Goal: Task Accomplishment & Management: Manage account settings

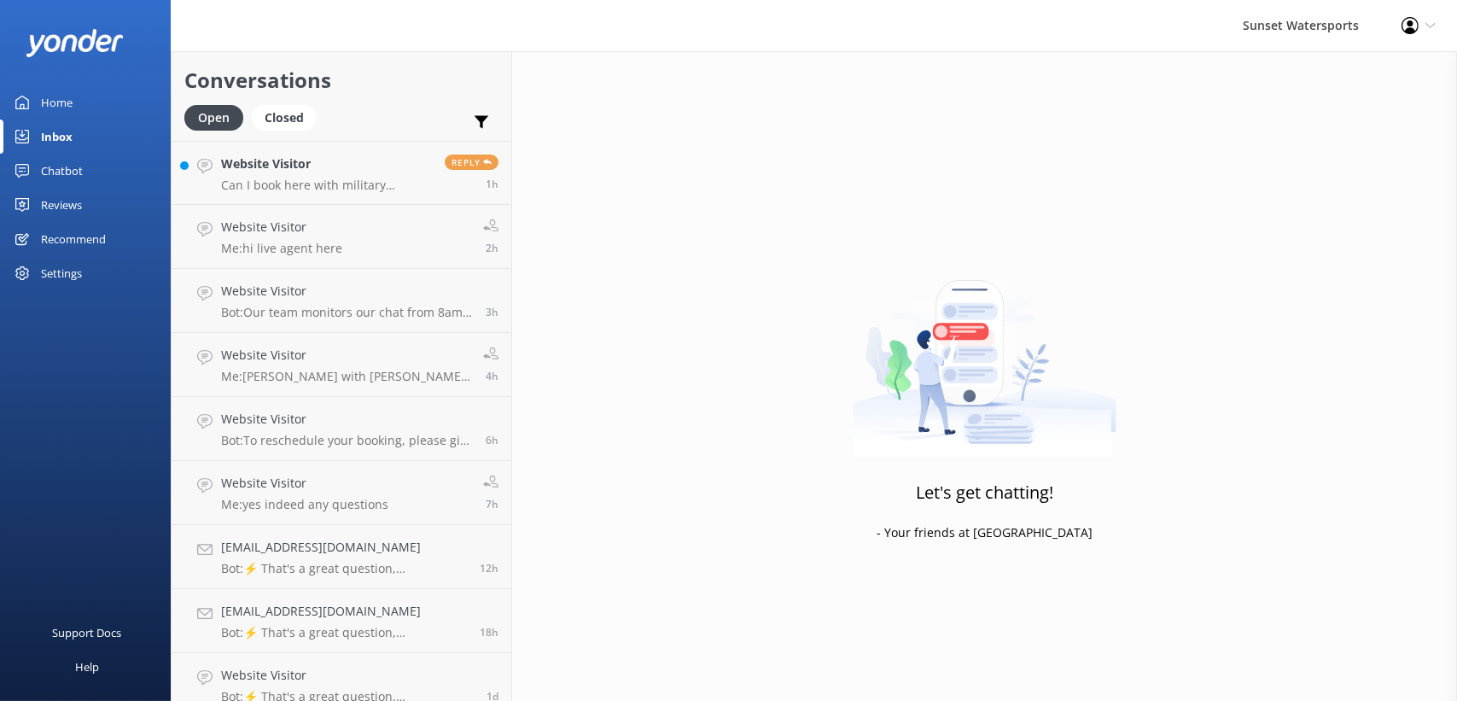
click at [1414, 26] on icon at bounding box center [1410, 25] width 17 height 17
click at [1320, 118] on link "Logout" at bounding box center [1372, 117] width 171 height 43
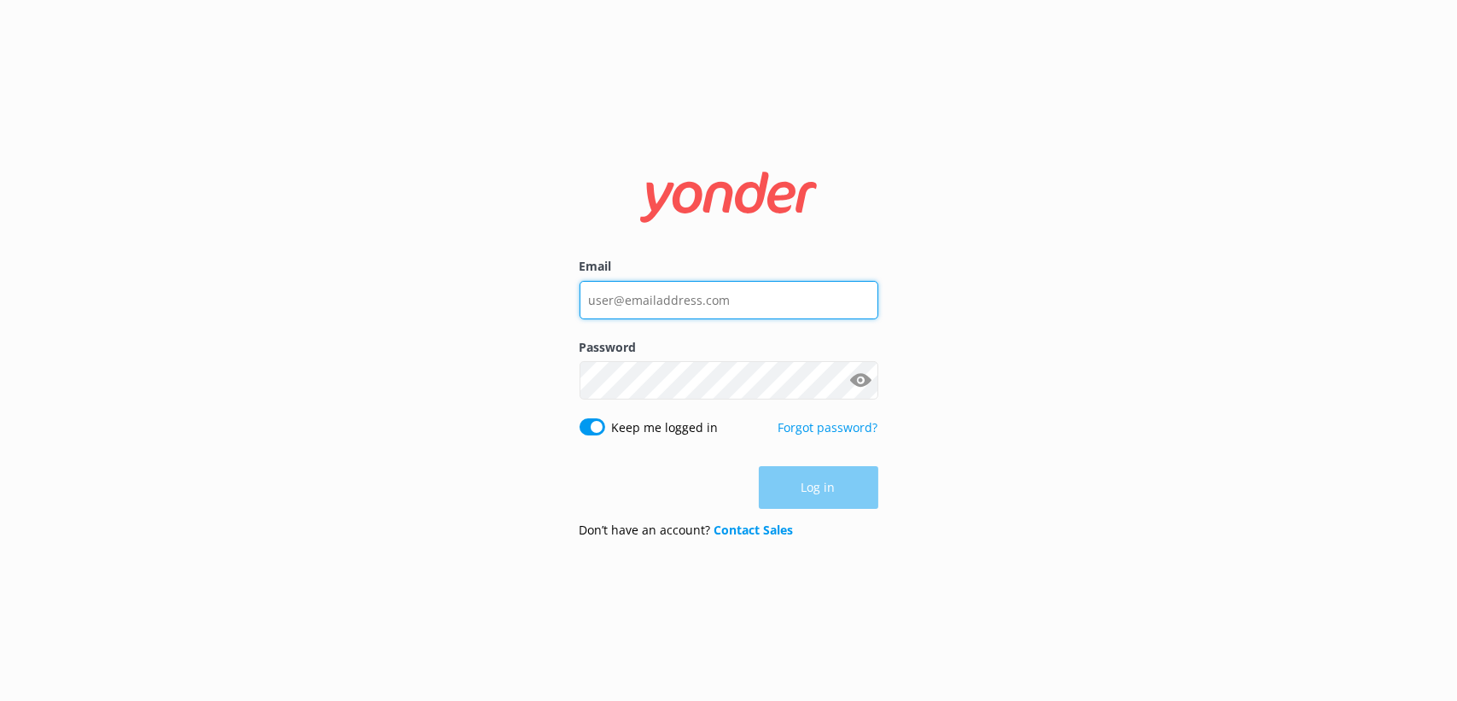
type input "[EMAIL_ADDRESS][DOMAIN_NAME]"
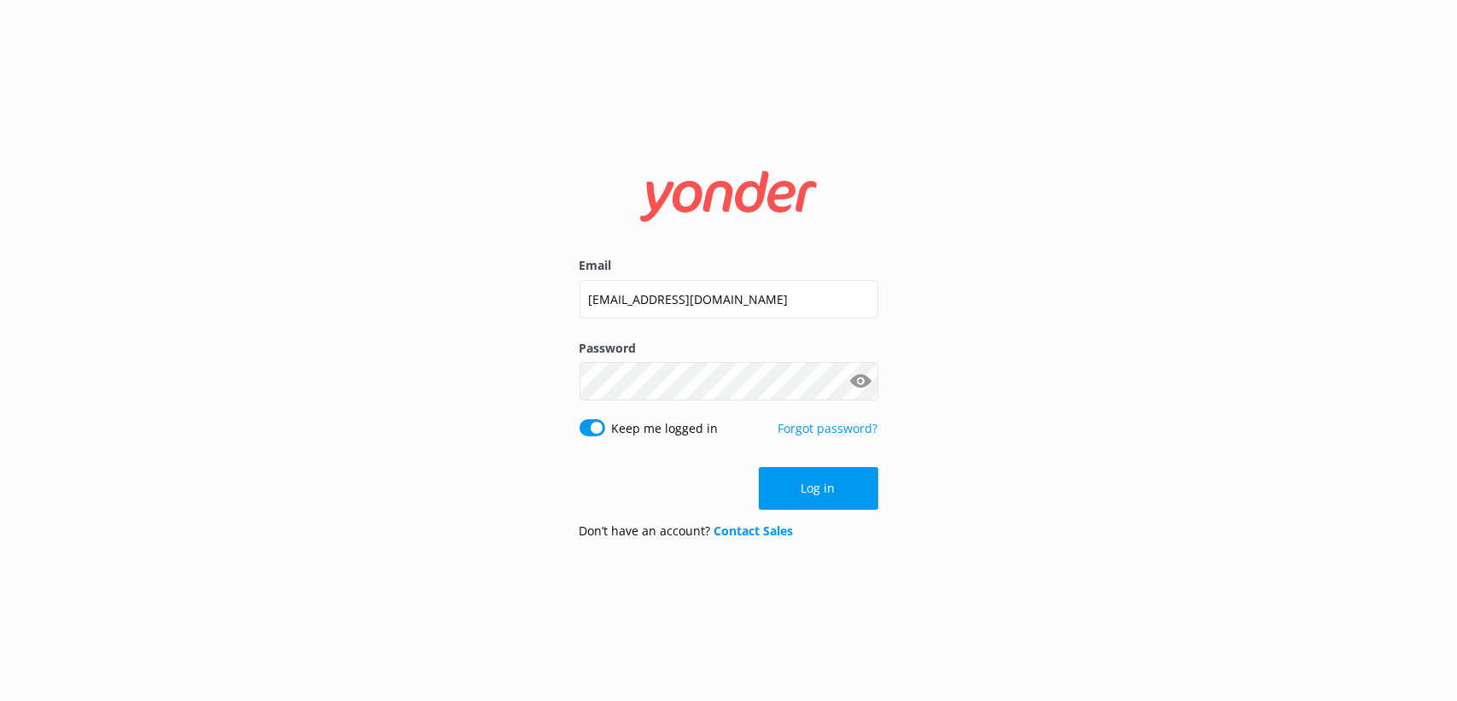
click at [601, 418] on div "Password Show password" at bounding box center [729, 379] width 299 height 80
click at [592, 428] on input "Keep me logged in" at bounding box center [593, 427] width 26 height 17
checkbox input "false"
click at [504, 238] on div "Email [EMAIL_ADDRESS][DOMAIN_NAME] Password Show password Keep me logged in For…" at bounding box center [728, 350] width 1457 height 701
